Goal: Information Seeking & Learning: Learn about a topic

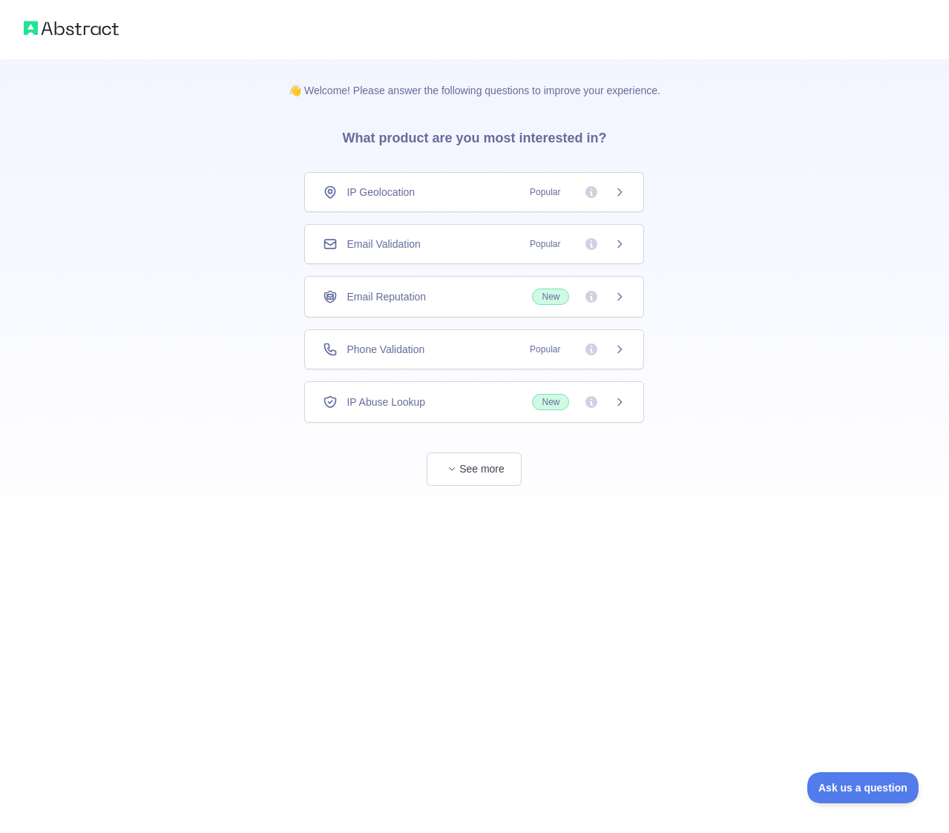
click at [495, 294] on div "Email Reputation New" at bounding box center [474, 297] width 303 height 16
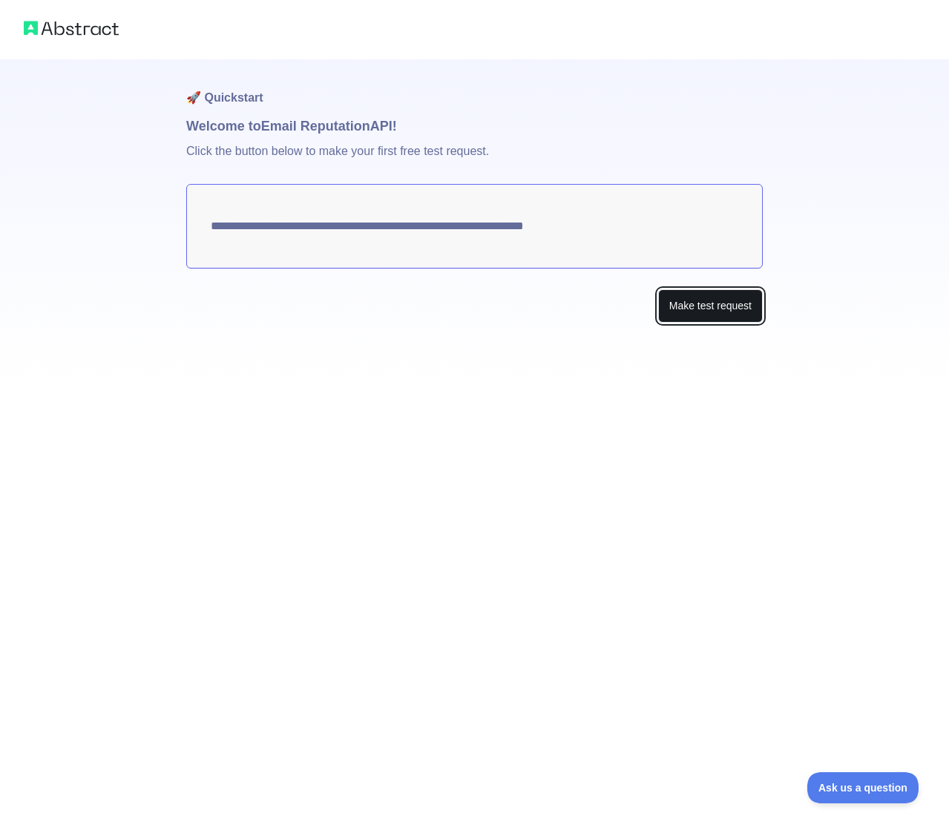
click at [715, 310] on button "Make test request" at bounding box center [710, 305] width 105 height 33
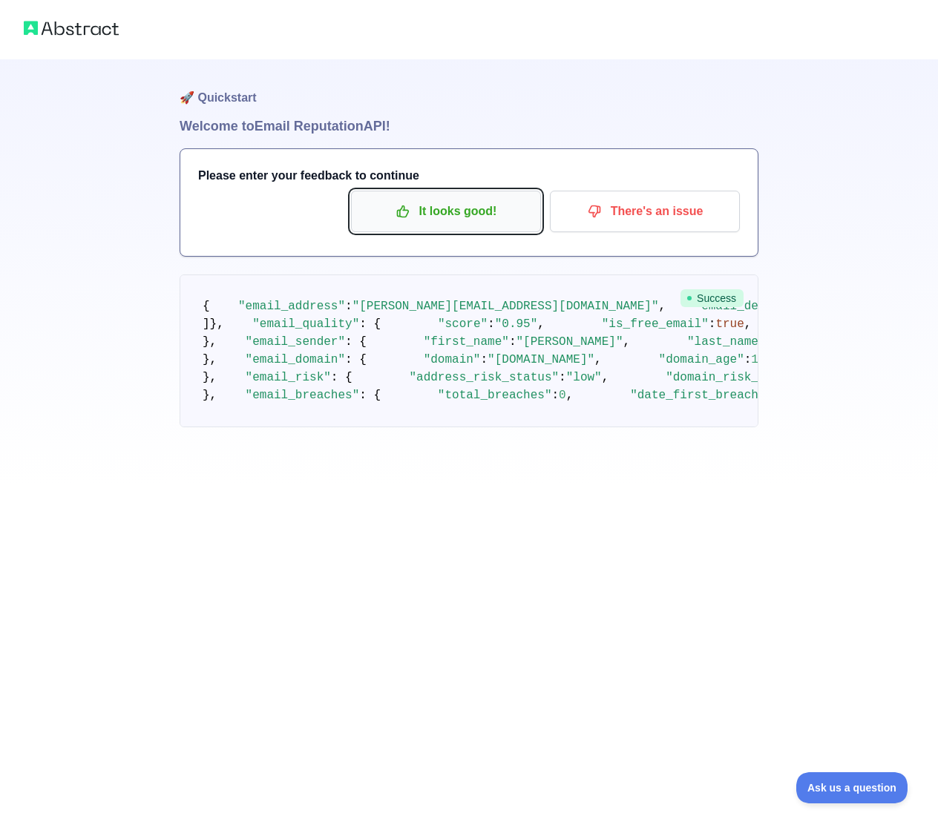
click at [453, 217] on p "It looks good!" at bounding box center [446, 211] width 168 height 25
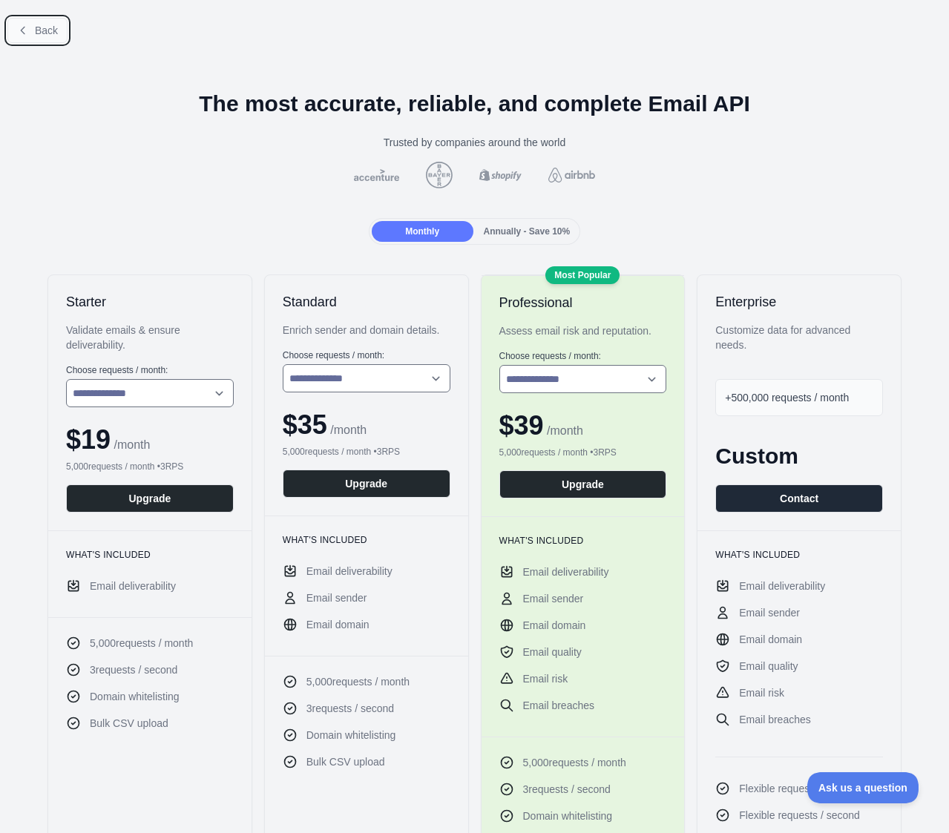
click at [41, 27] on span "Back" at bounding box center [46, 30] width 23 height 12
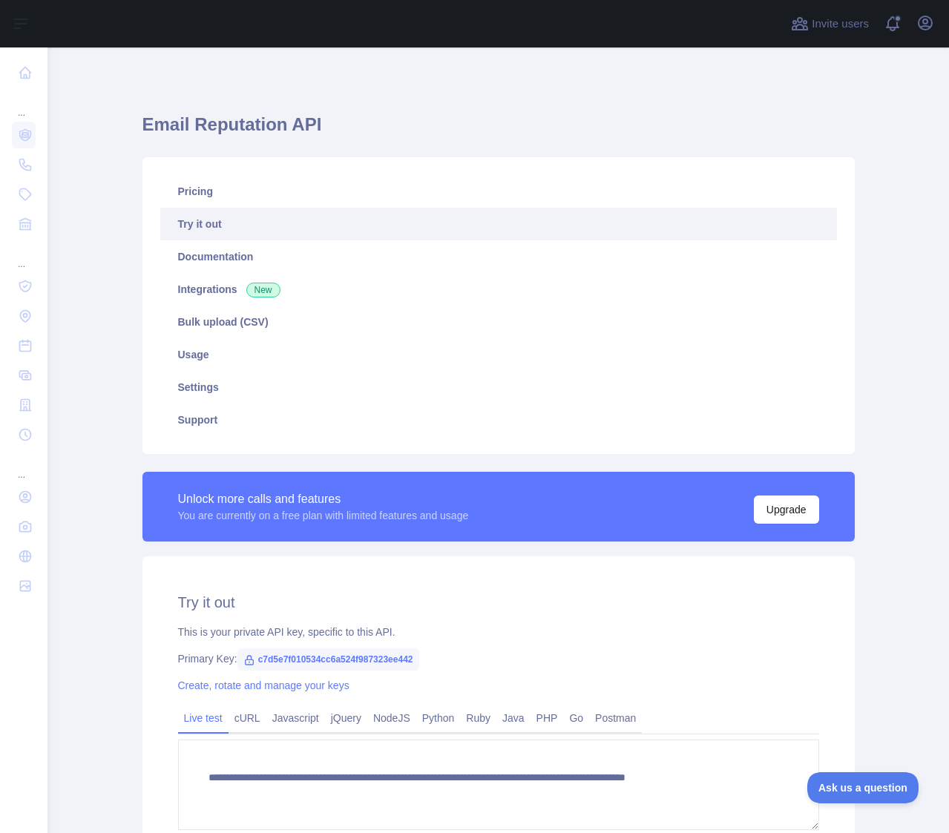
click at [91, 355] on main "**********" at bounding box center [498, 440] width 902 height 786
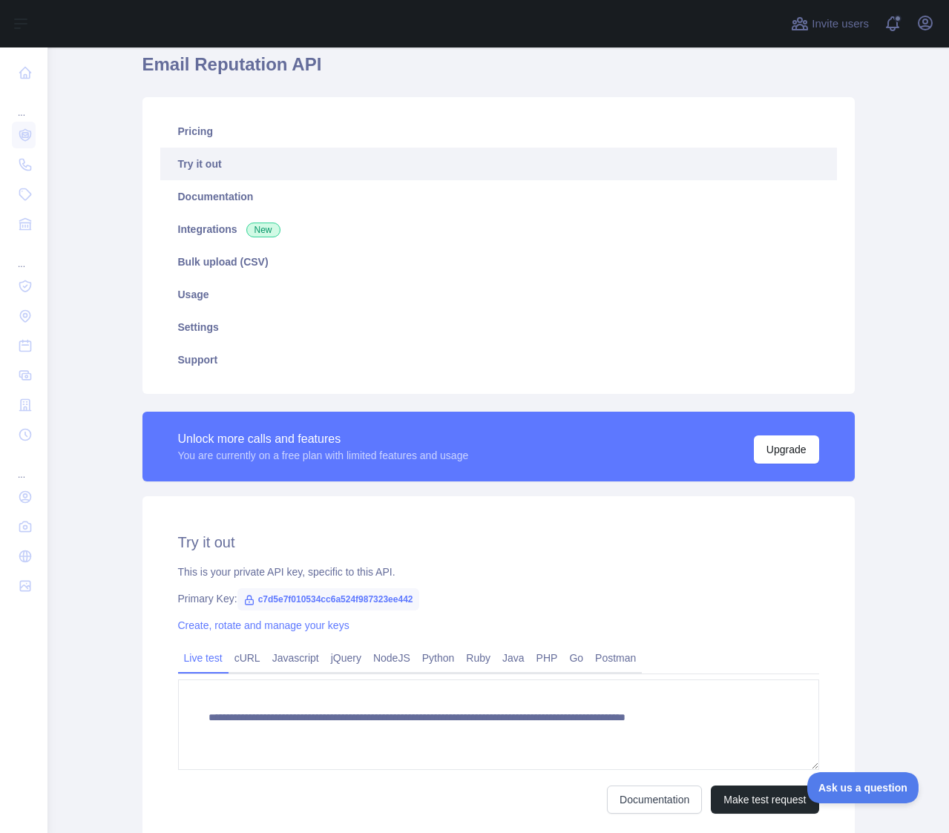
scroll to position [178, 0]
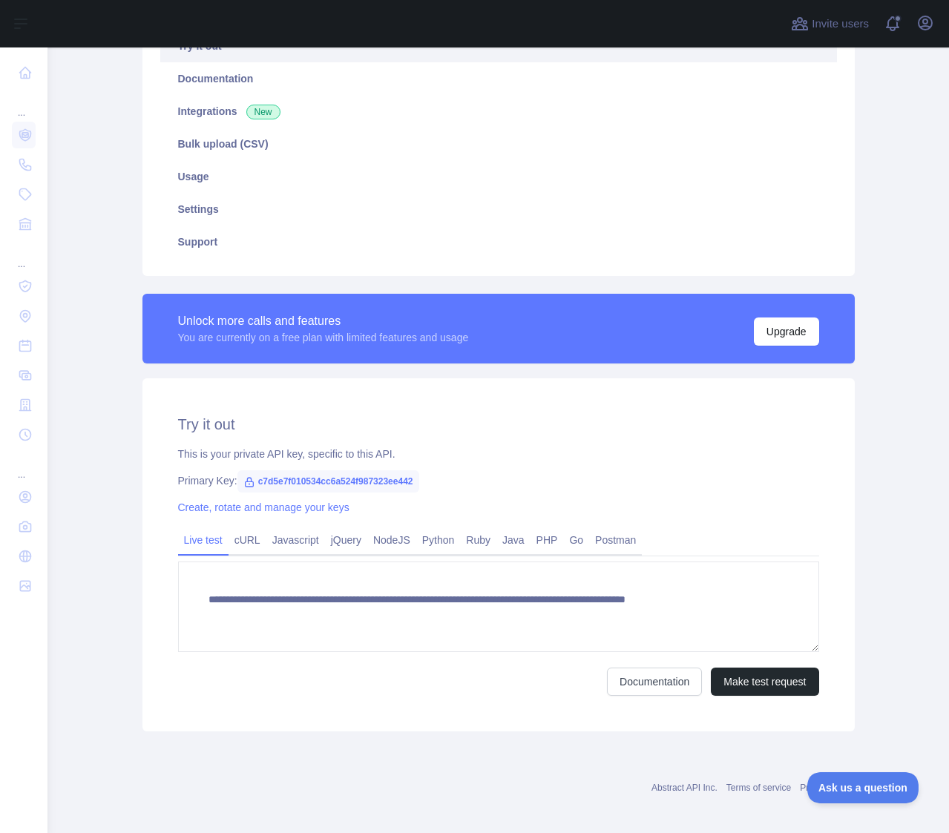
click at [407, 481] on span "c7d5e7f010534cc6a524f987323ee442" at bounding box center [328, 482] width 182 height 22
drag, startPoint x: 407, startPoint y: 481, endPoint x: 251, endPoint y: 479, distance: 156.6
click at [251, 479] on span "c7d5e7f010534cc6a524f987323ee442" at bounding box center [328, 482] width 182 height 22
copy span "c7d5e7f010534cc6a524f987323ee442"
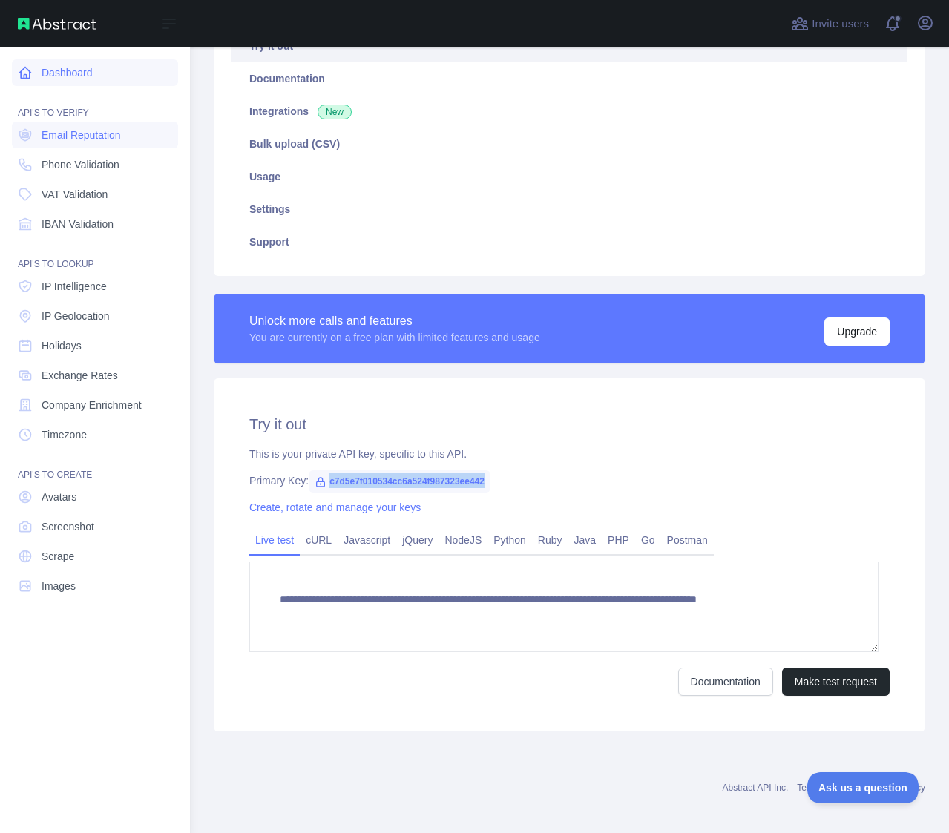
click at [59, 76] on link "Dashboard" at bounding box center [95, 72] width 166 height 27
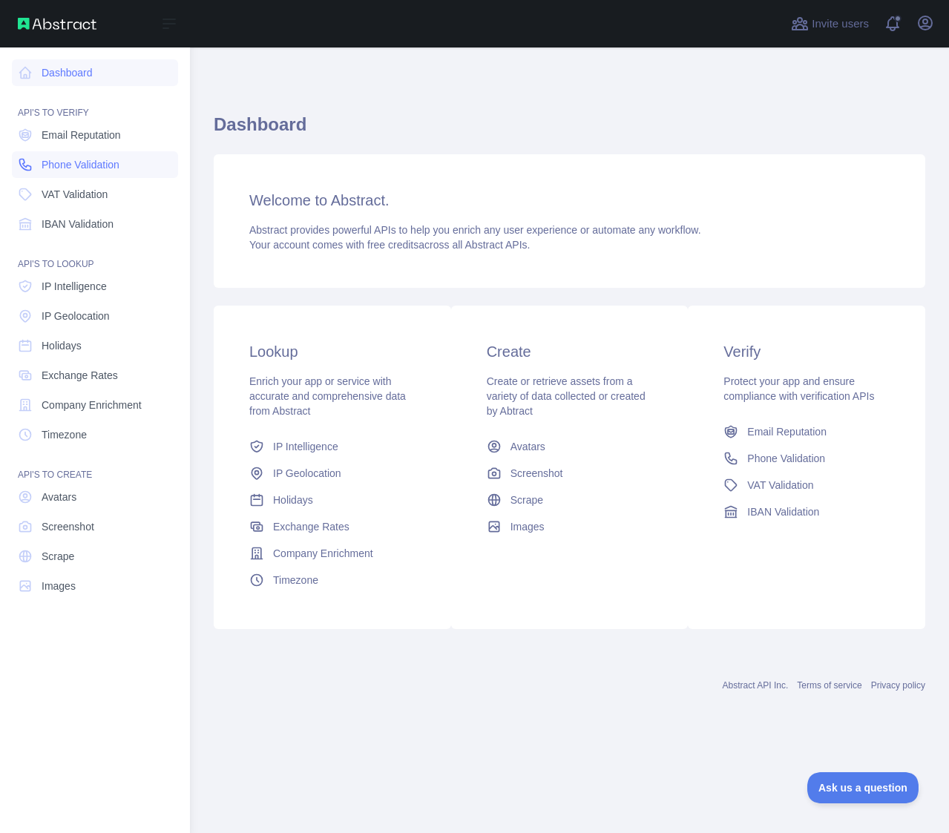
click at [81, 166] on span "Phone Validation" at bounding box center [81, 164] width 78 height 15
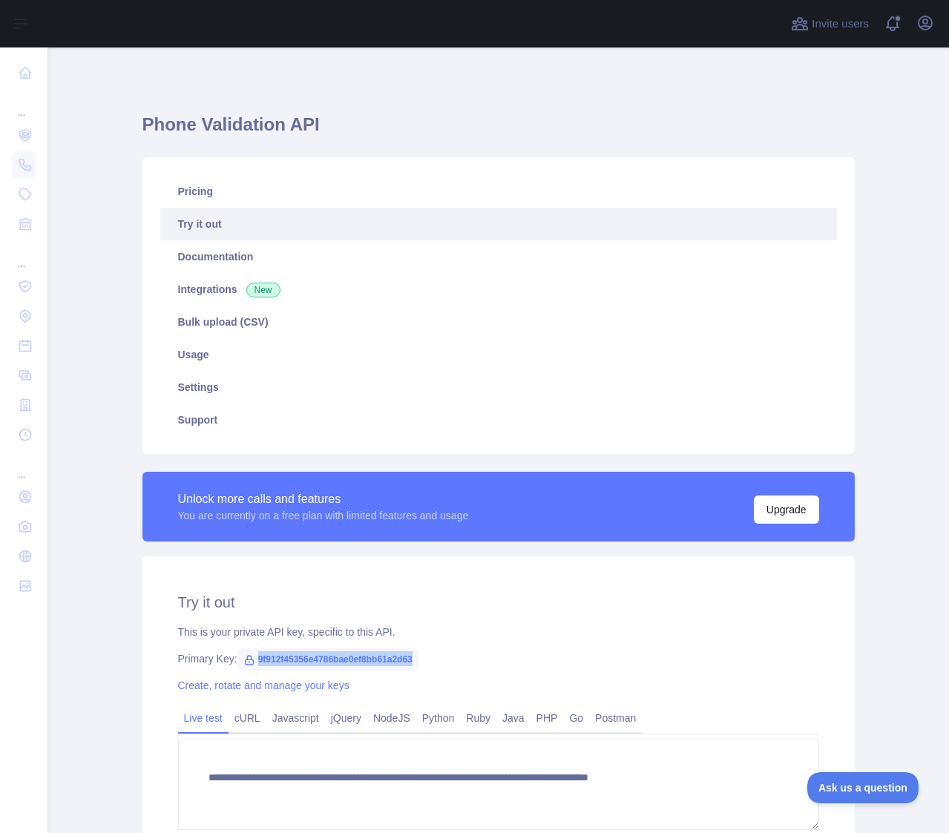
drag, startPoint x: 409, startPoint y: 659, endPoint x: 247, endPoint y: 661, distance: 161.8
click at [247, 661] on span "9f912f45356e4786bae0ef8bb61a2d63" at bounding box center [327, 660] width 181 height 22
copy span "9f912f45356e4786bae0ef8bb61a2d63"
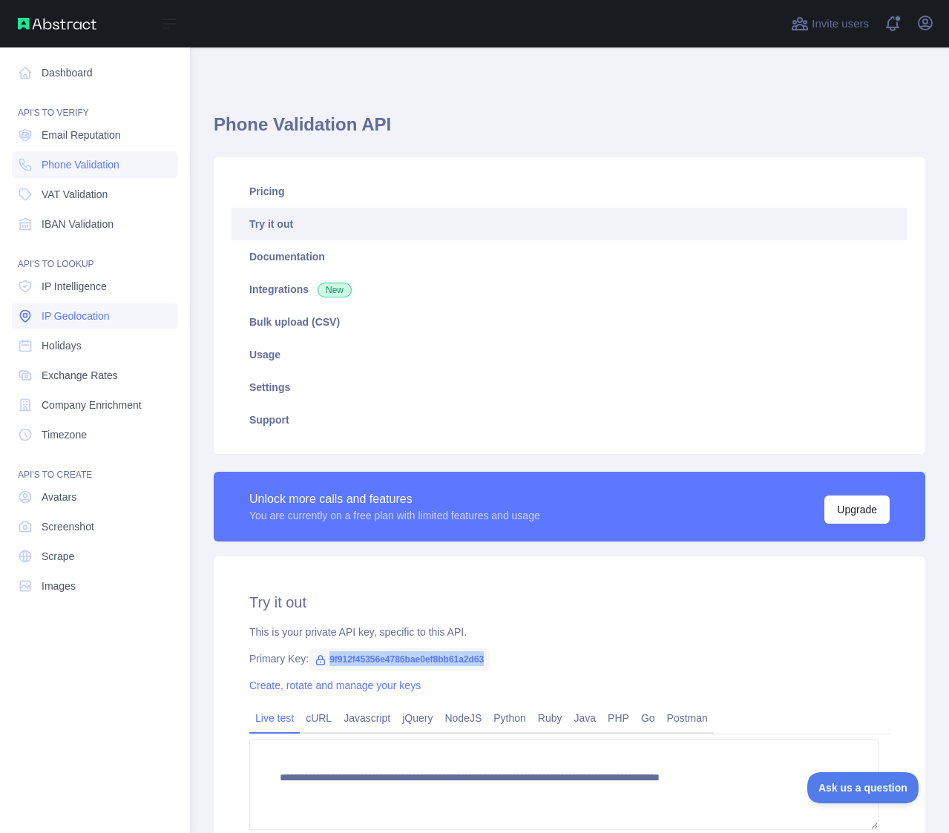
click at [76, 314] on span "IP Geolocation" at bounding box center [76, 316] width 68 height 15
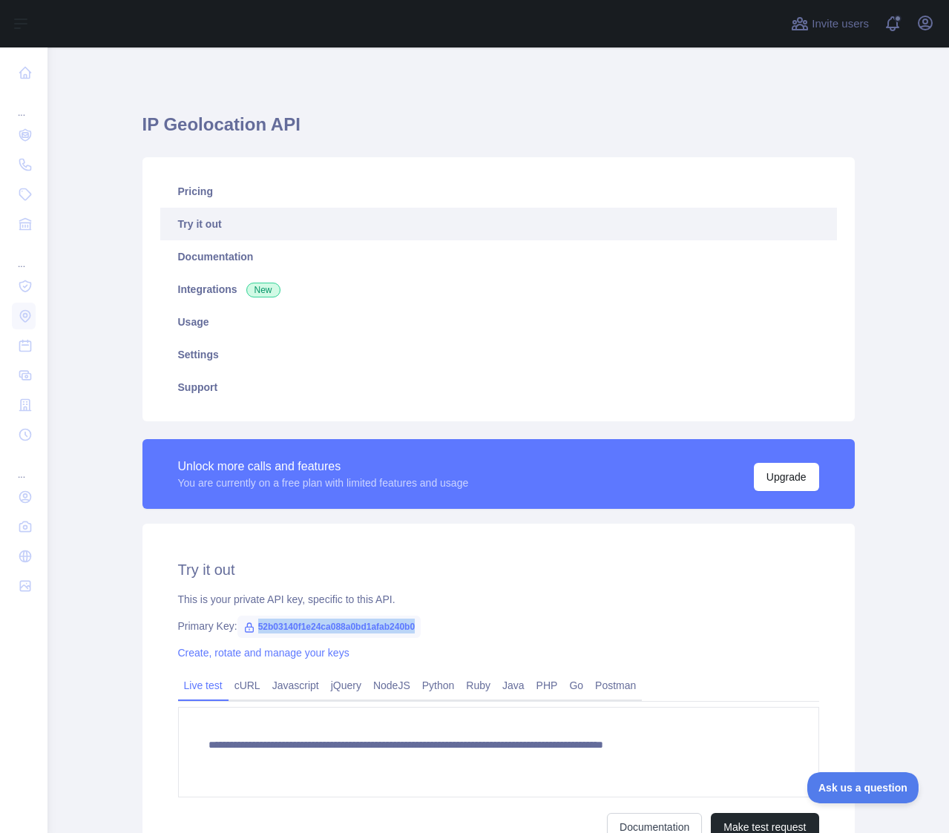
drag, startPoint x: 410, startPoint y: 628, endPoint x: 237, endPoint y: 627, distance: 172.9
click at [237, 627] on span "52b03140f1e24ca088a0bd1afab240b0" at bounding box center [329, 627] width 184 height 22
copy span "52b03140f1e24ca088a0bd1afab240b0"
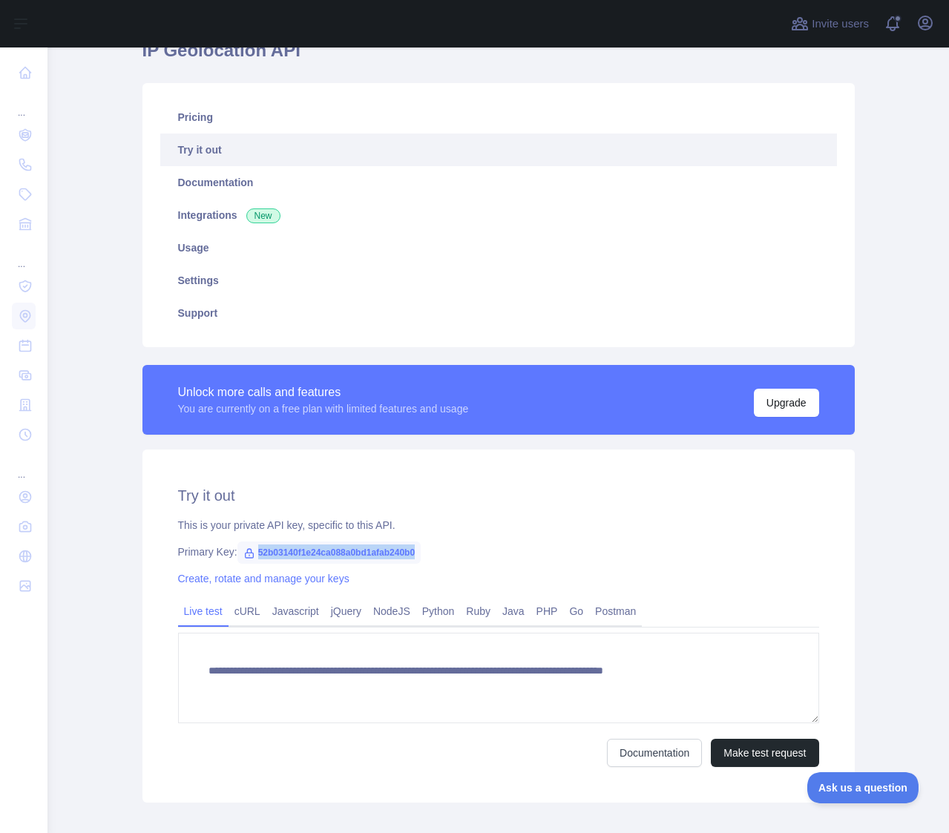
scroll to position [154, 0]
